Goal: Find specific page/section: Find specific page/section

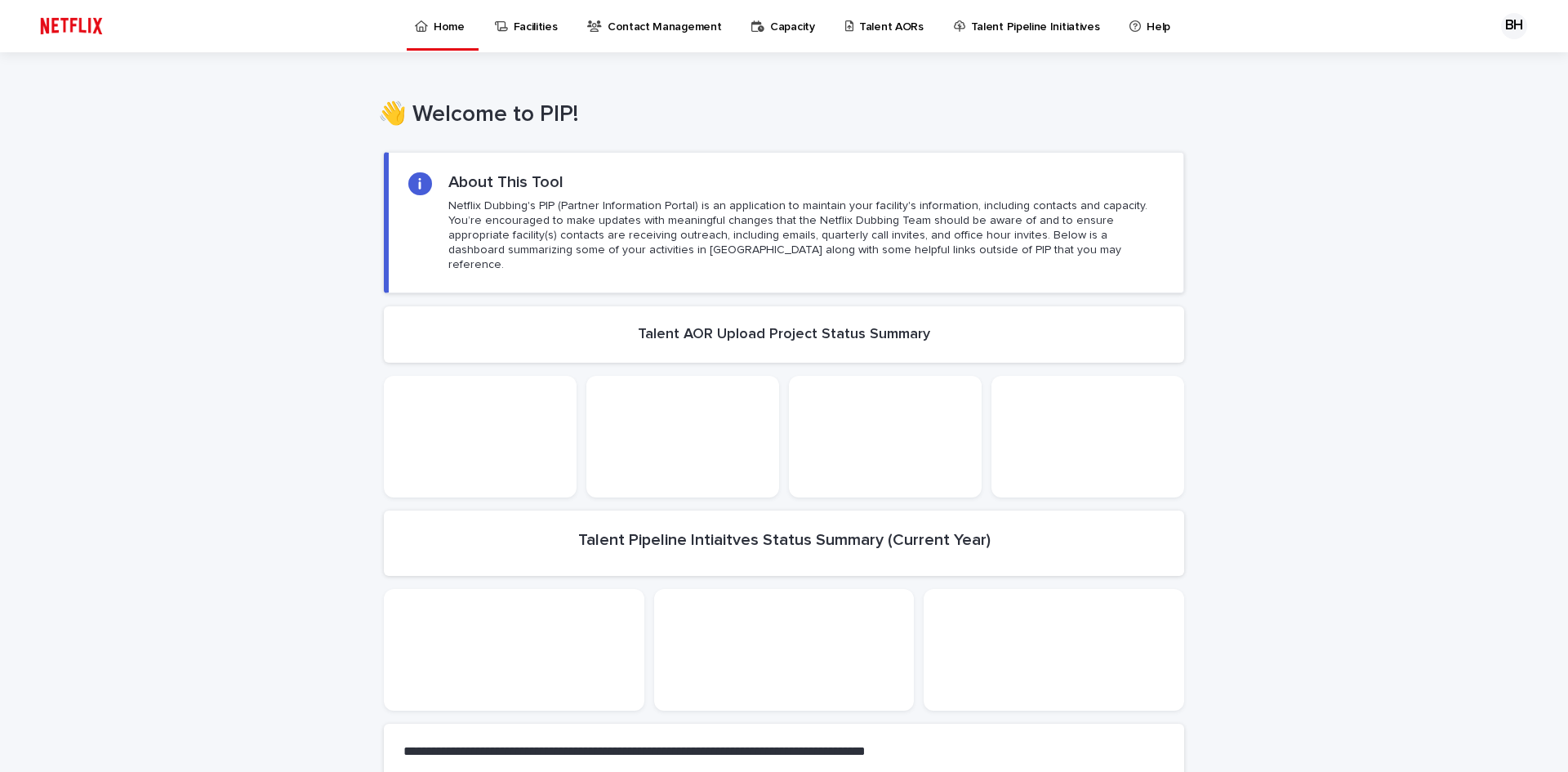
click at [881, 21] on p "Talent AORs" at bounding box center [891, 17] width 65 height 34
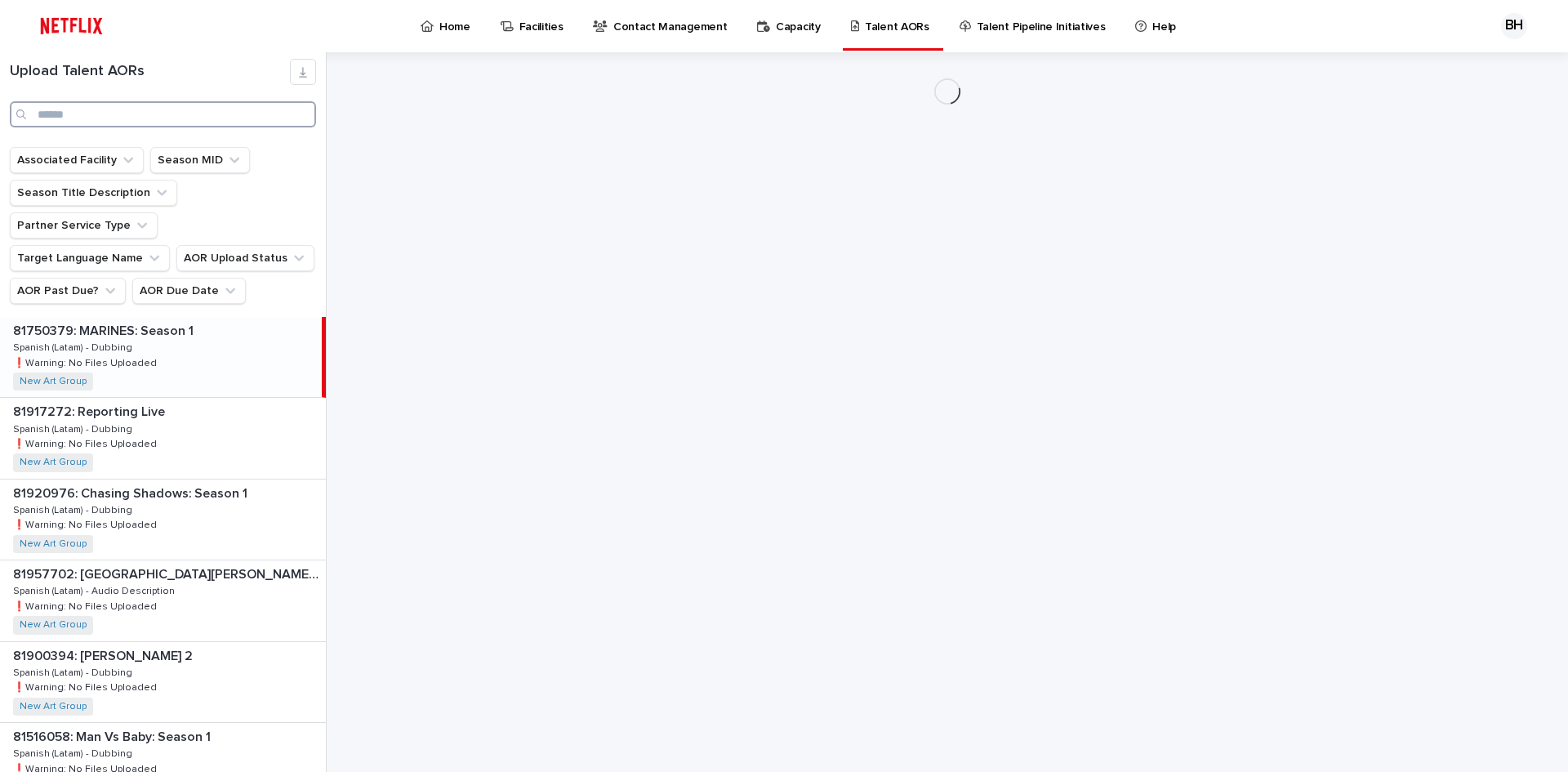
click at [270, 114] on input "Search" at bounding box center [163, 114] width 306 height 26
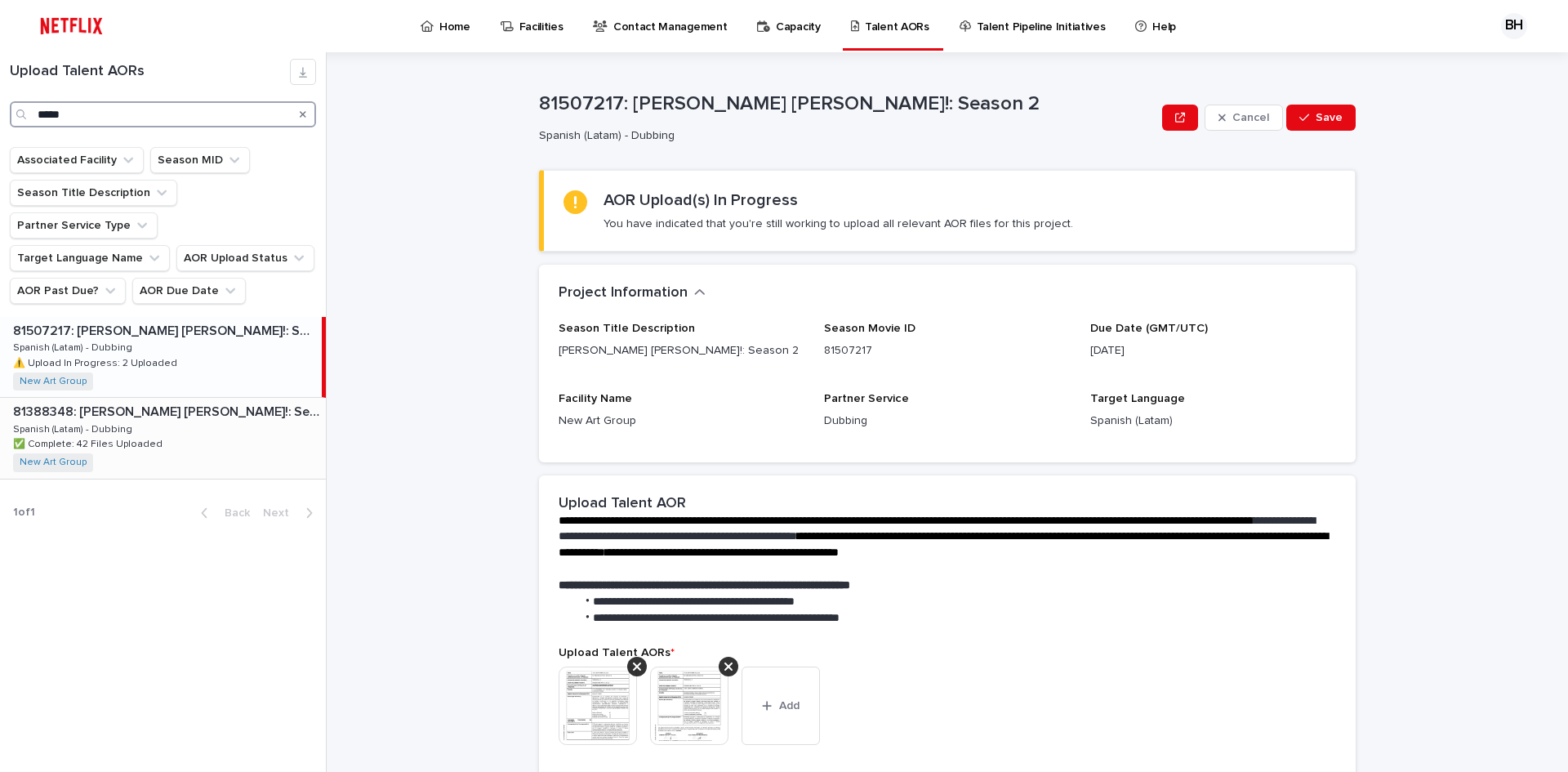
type input "*****"
click at [240, 406] on div "81388348: [PERSON_NAME] [PERSON_NAME]!: Season 1 81388348: [PERSON_NAME] [PERSO…" at bounding box center [163, 438] width 326 height 80
